Goal: Task Accomplishment & Management: Manage account settings

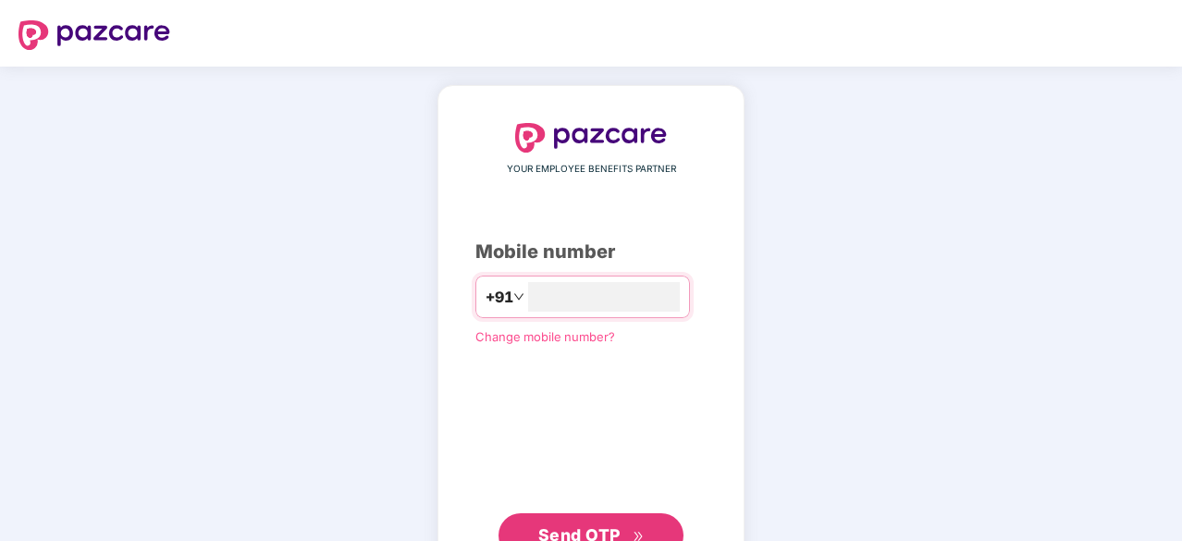
scroll to position [70, 0]
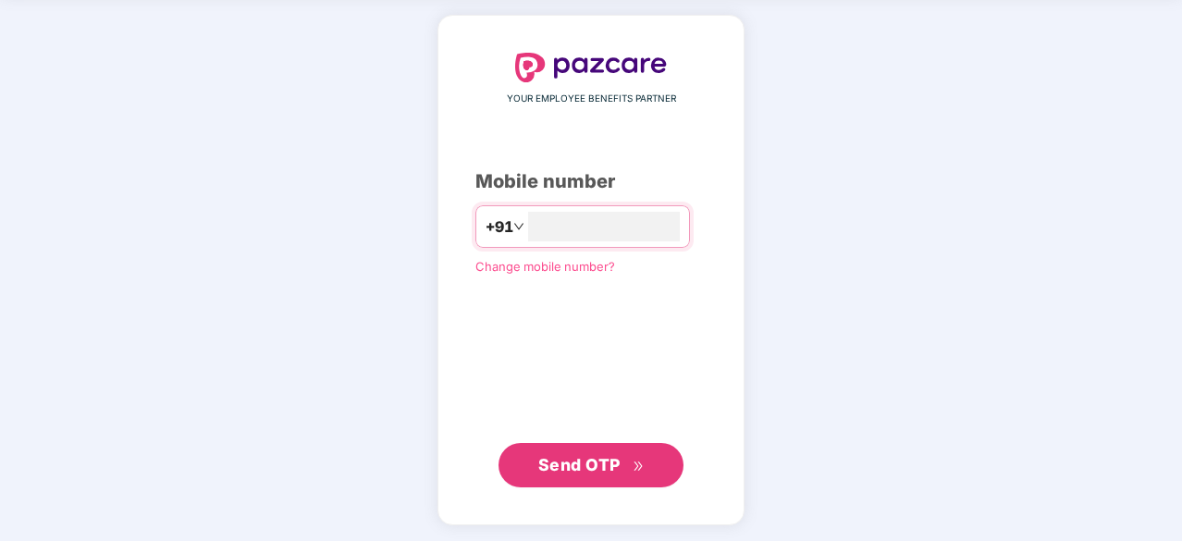
type input "**********"
click at [575, 463] on span "Send OTP" at bounding box center [579, 463] width 82 height 19
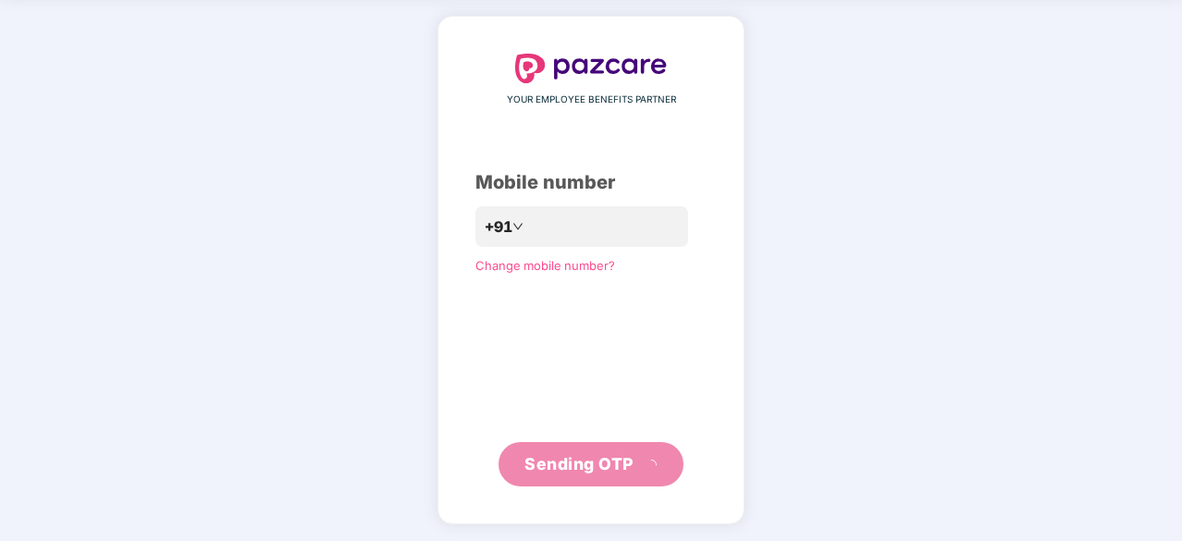
scroll to position [61, 0]
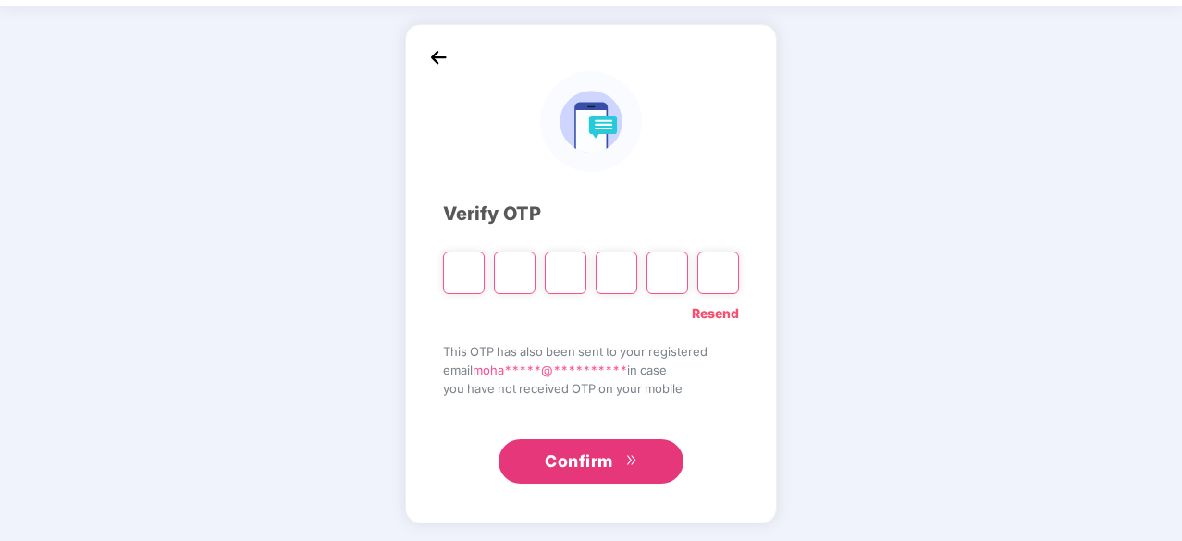
type input "*"
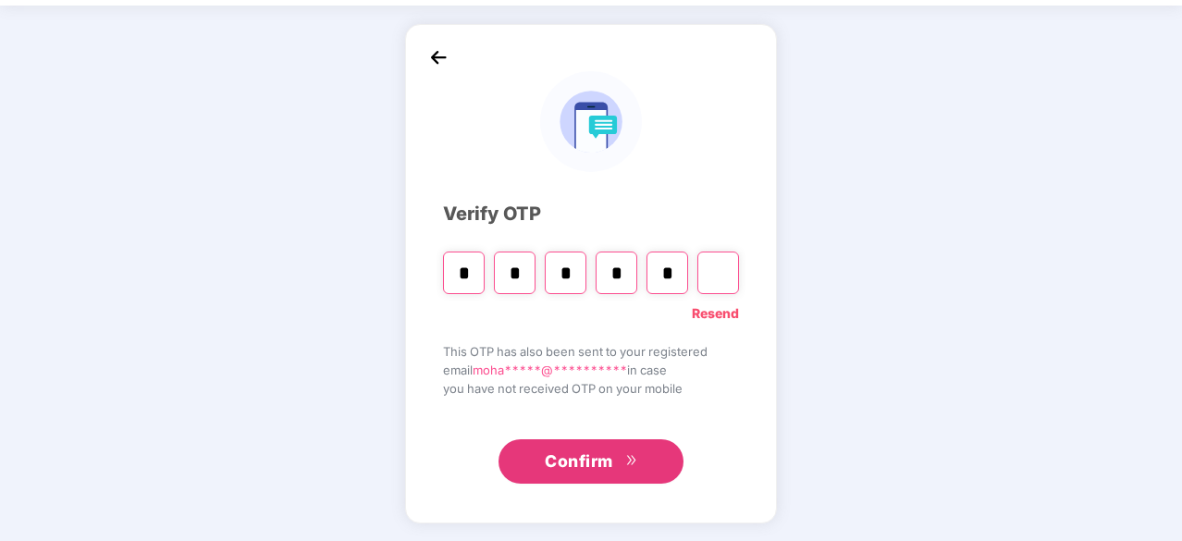
type input "*"
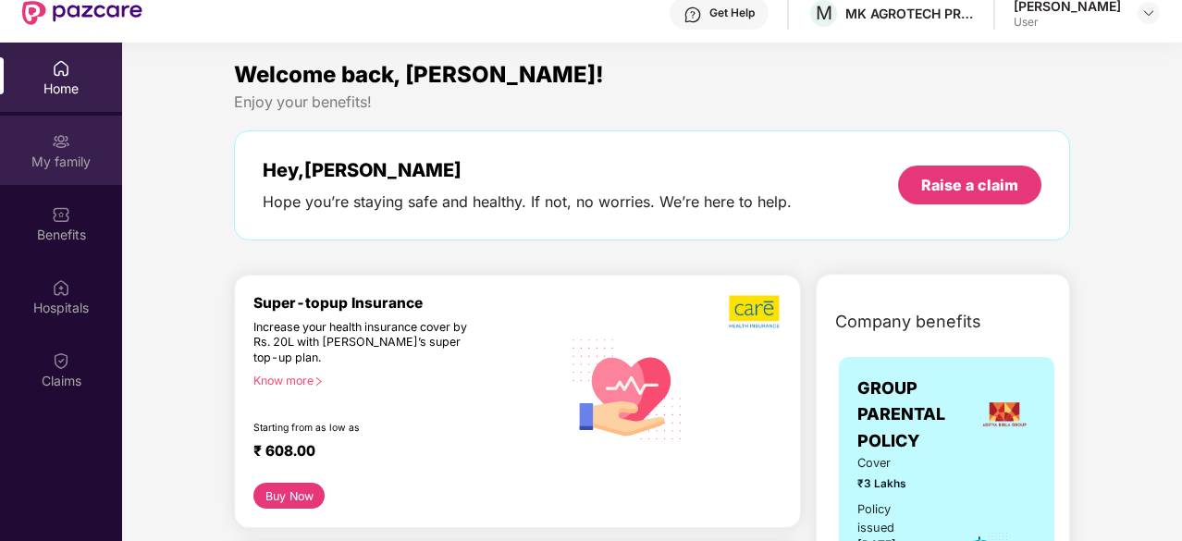
click at [81, 168] on div "My family" at bounding box center [61, 162] width 122 height 18
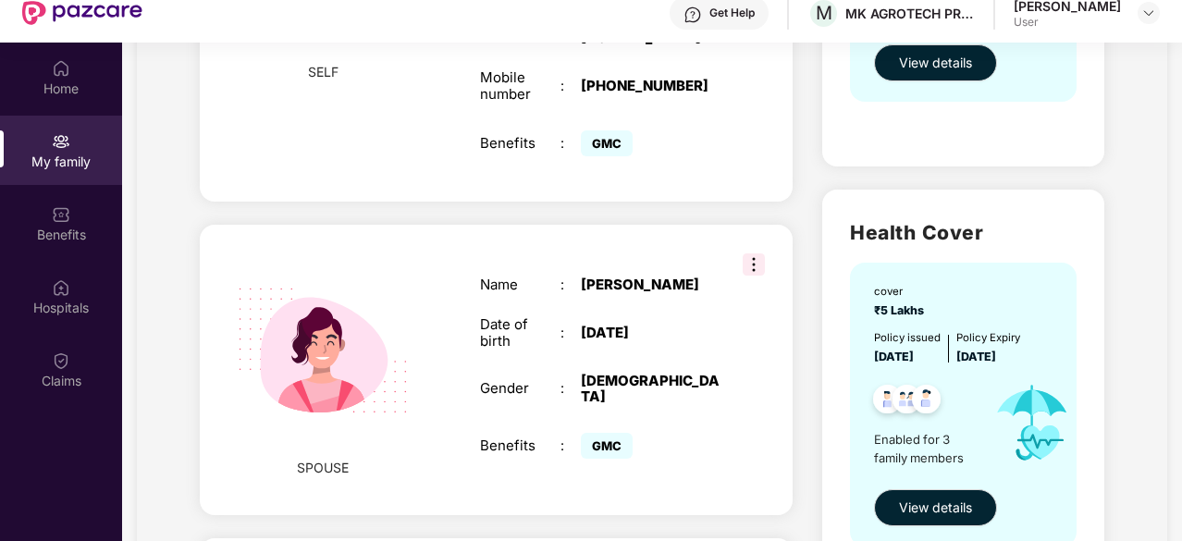
scroll to position [432, 0]
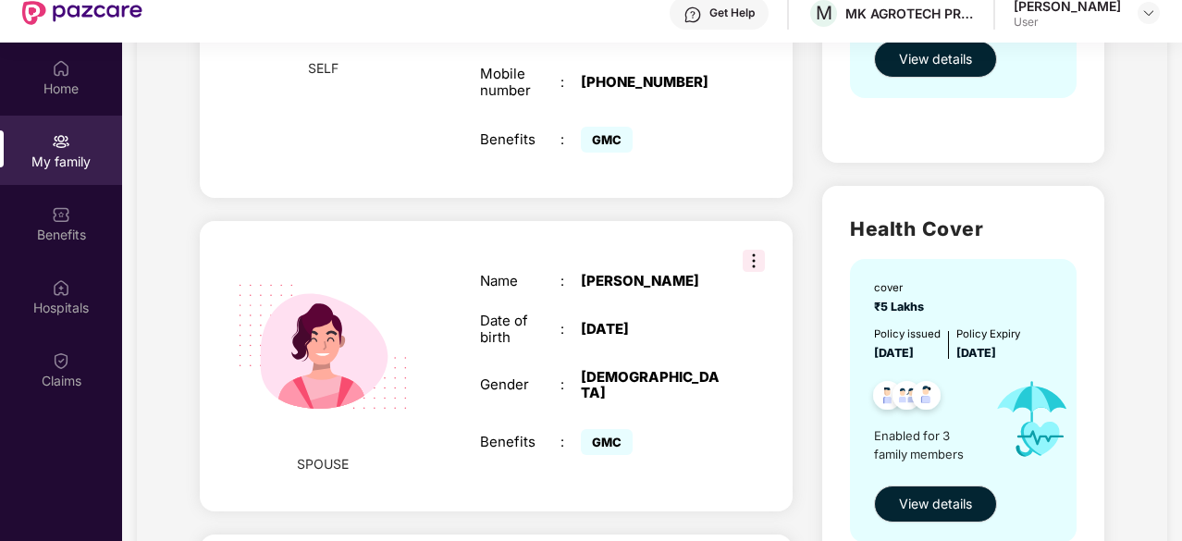
click at [749, 250] on img at bounding box center [754, 261] width 22 height 22
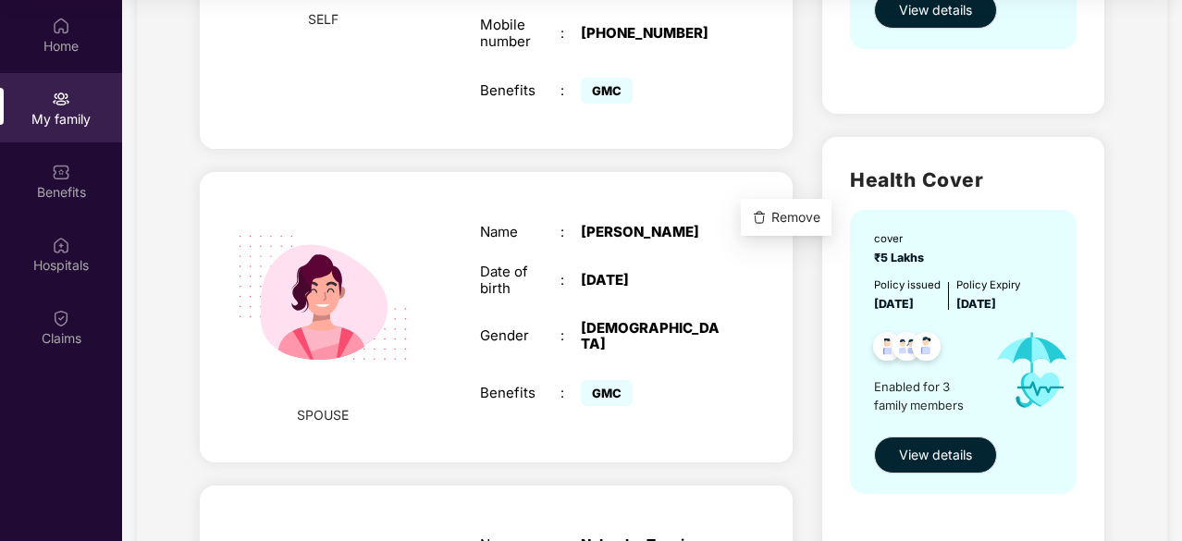
scroll to position [437, 0]
click at [754, 202] on img at bounding box center [754, 213] width 22 height 22
click at [623, 271] on div "Date of birth : [DEMOGRAPHIC_DATA]" at bounding box center [600, 281] width 240 height 33
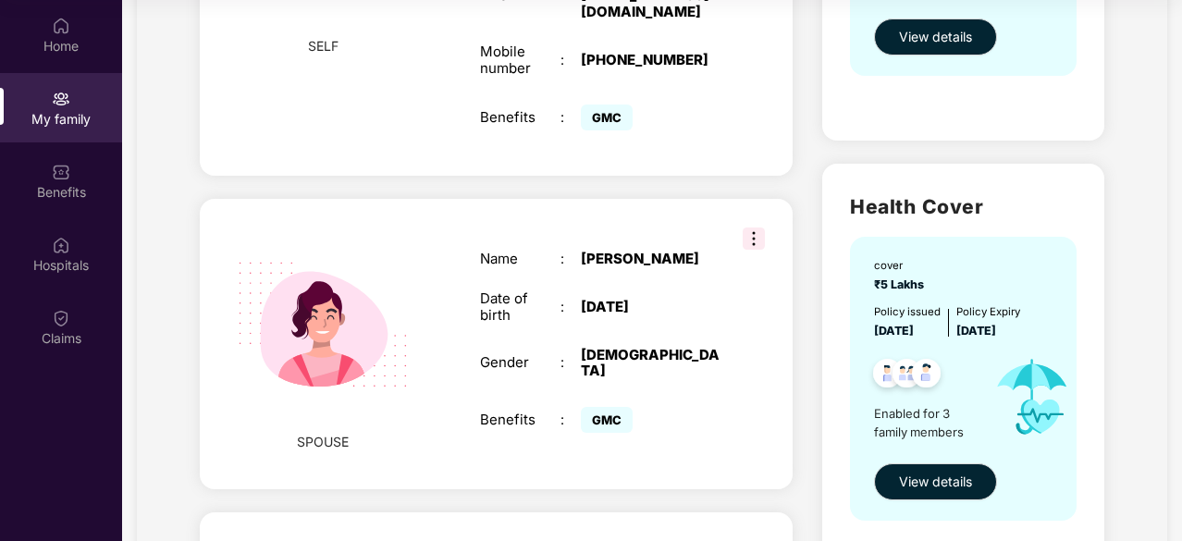
scroll to position [410, 0]
